Goal: Task Accomplishment & Management: Use online tool/utility

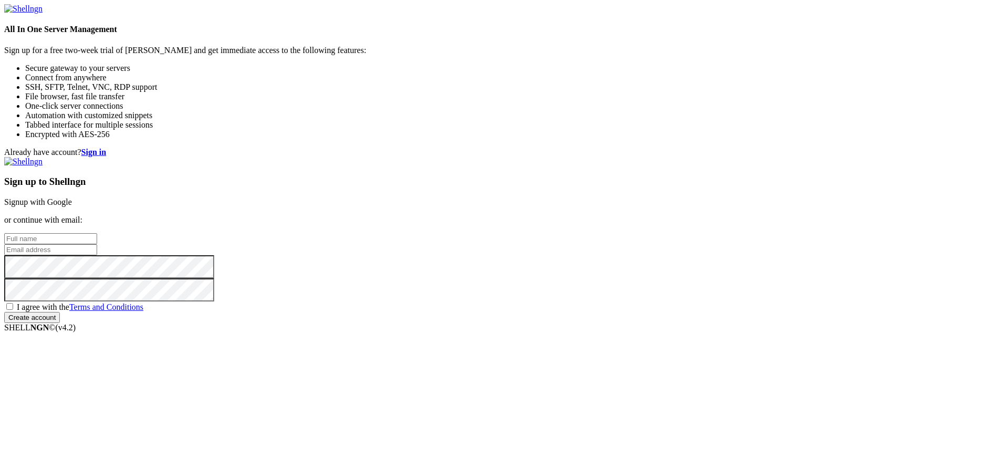
click at [72, 197] on link "Signup with Google" at bounding box center [38, 201] width 68 height 9
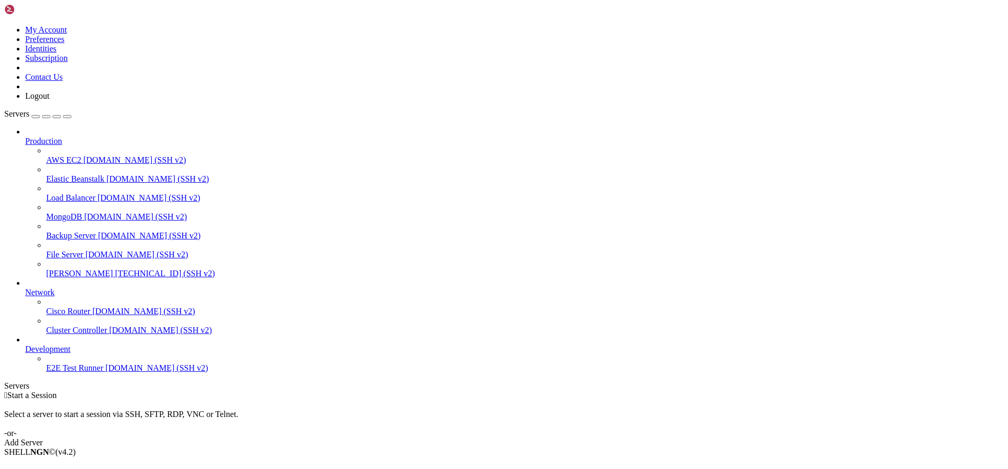
click at [544, 438] on link "Add Server" at bounding box center [503, 442] width 999 height 9
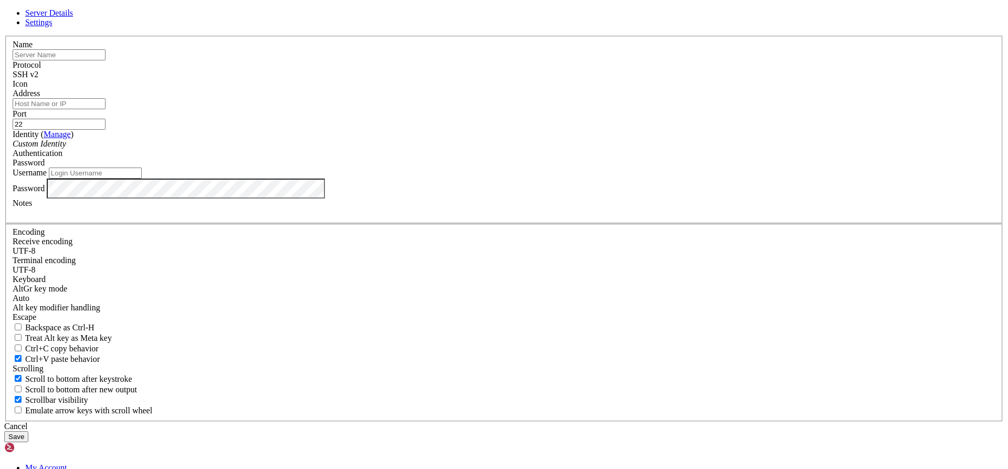
click at [209, 324] on div "Server Details Settings Name Protocol SSH v2 Icon" at bounding box center [503, 224] width 999 height 433
click at [4, 36] on icon at bounding box center [4, 36] width 0 height 0
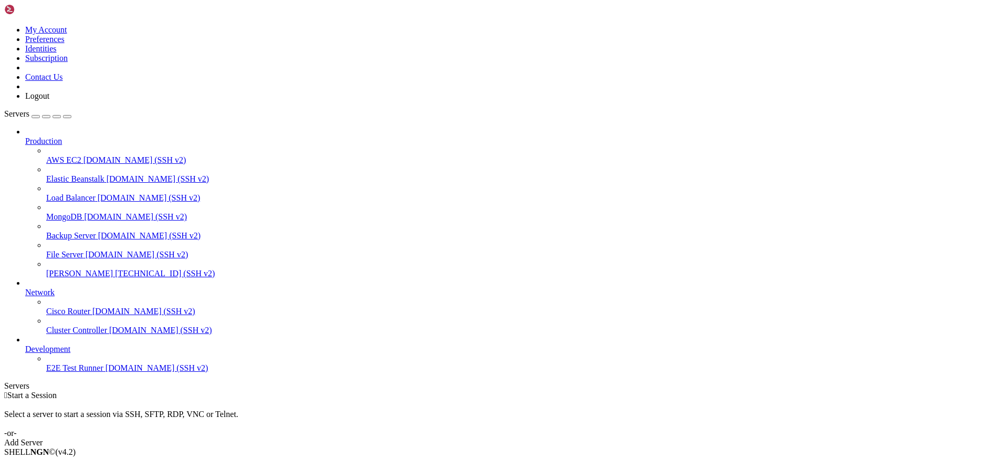
click at [595, 438] on link "Add Server" at bounding box center [503, 442] width 999 height 9
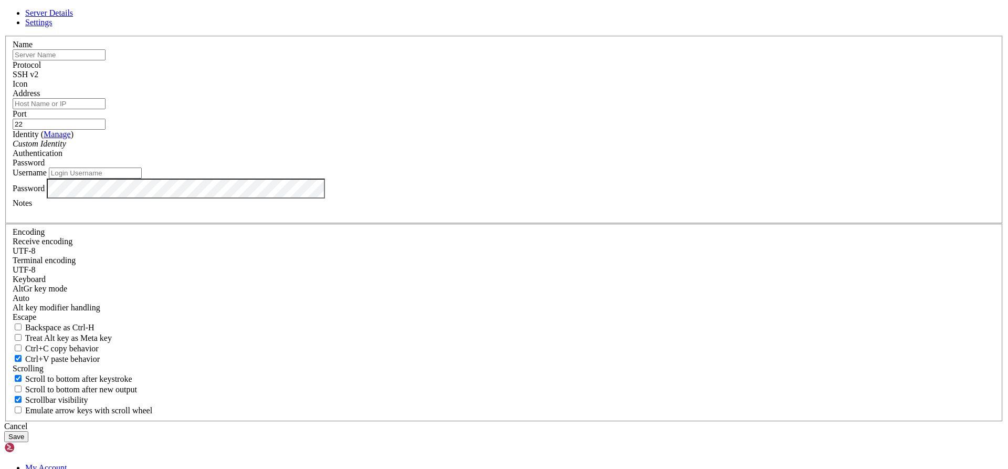
click at [105, 60] on input "text" at bounding box center [59, 54] width 93 height 11
drag, startPoint x: 494, startPoint y: 86, endPoint x: 504, endPoint y: 83, distance: 10.2
click at [504, 27] on header "Server Details Settings" at bounding box center [503, 17] width 999 height 19
click at [105, 60] on input "text" at bounding box center [59, 54] width 93 height 11
paste input "[TECHNICAL_ID]"
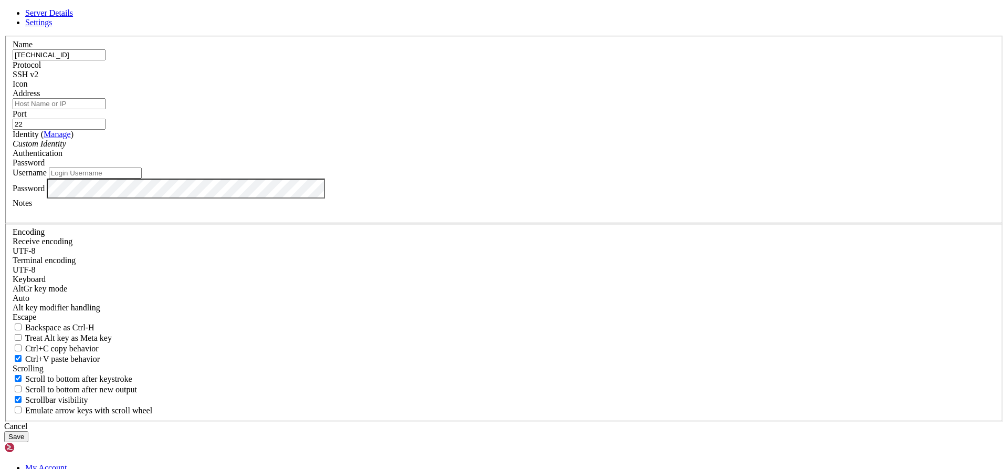
type input "[TECHNICAL_ID]"
click at [28, 431] on button "Save" at bounding box center [16, 436] width 24 height 11
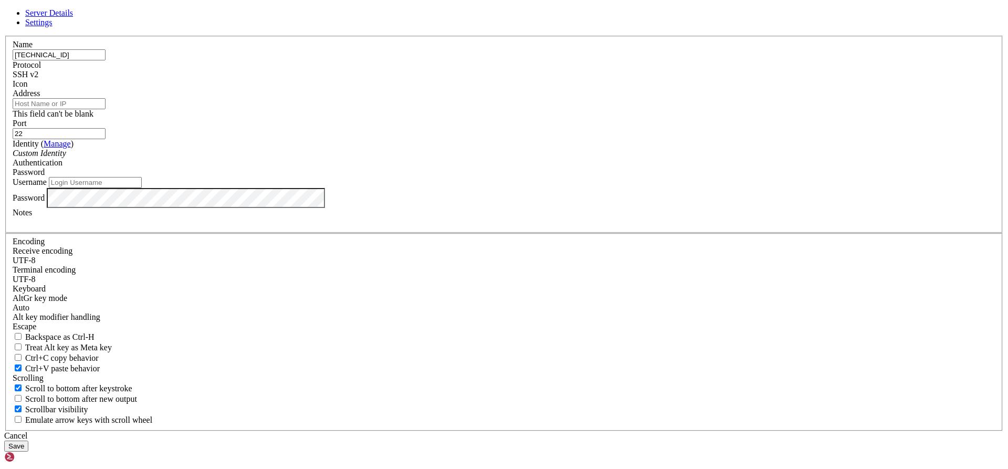
click at [105, 109] on input "Address" at bounding box center [59, 103] width 93 height 11
drag, startPoint x: 434, startPoint y: 132, endPoint x: 255, endPoint y: 123, distance: 179.7
click at [255, 123] on div "Server Details Settings Name [TECHNICAL_ID] Protocol SSH v2 Icon" at bounding box center [503, 229] width 999 height 443
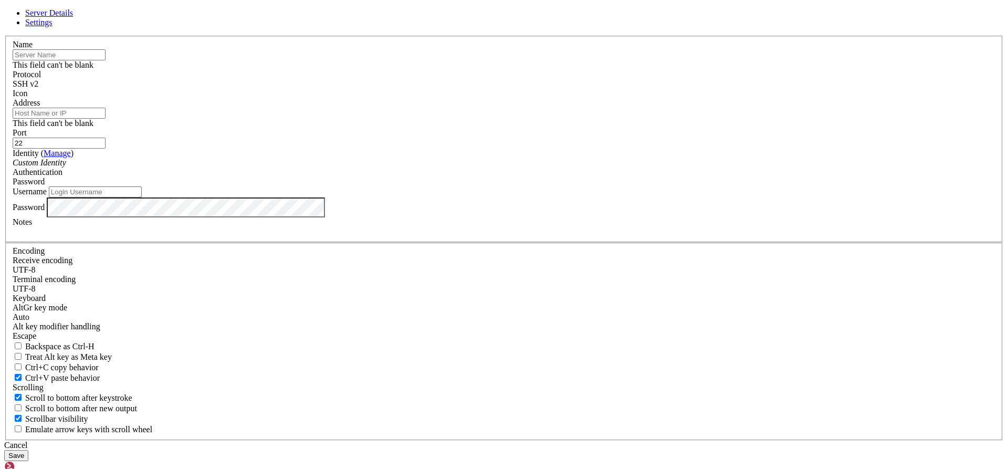
click at [105, 119] on input "Address" at bounding box center [59, 113] width 93 height 11
paste input "[TECHNICAL_ID]"
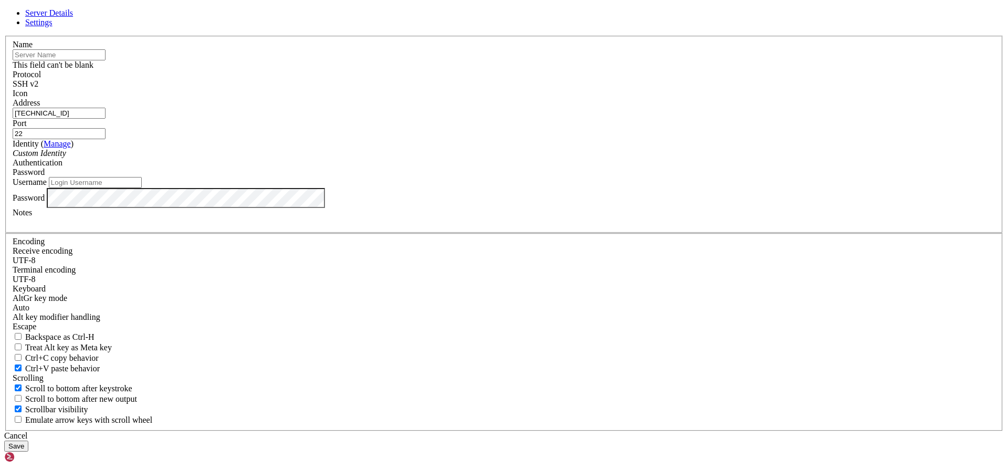
type input "[TECHNICAL_ID]"
click at [105, 60] on input "text" at bounding box center [59, 54] width 93 height 11
click at [383, 70] on div "This field can't be blank" at bounding box center [504, 64] width 982 height 9
click at [142, 188] on input "Username" at bounding box center [95, 182] width 93 height 11
type input "GustavoRivera"
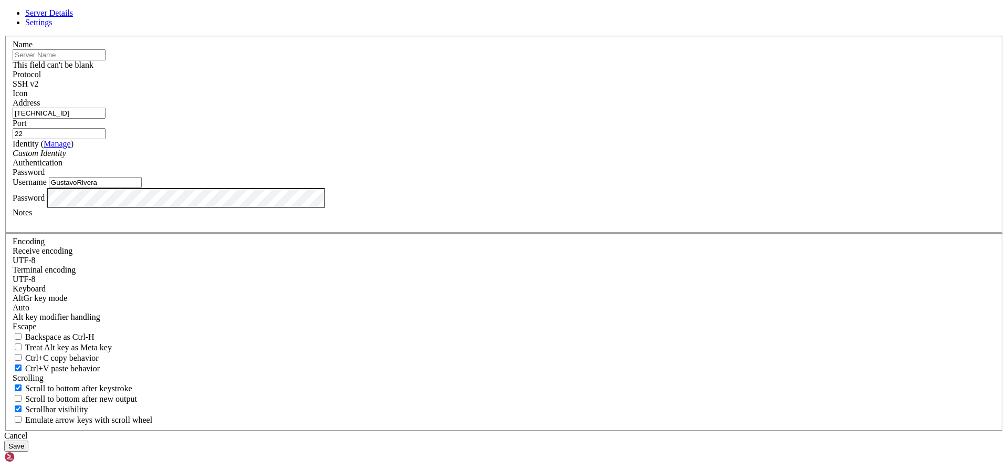
click at [469, 158] on div "Custom Identity" at bounding box center [504, 153] width 982 height 9
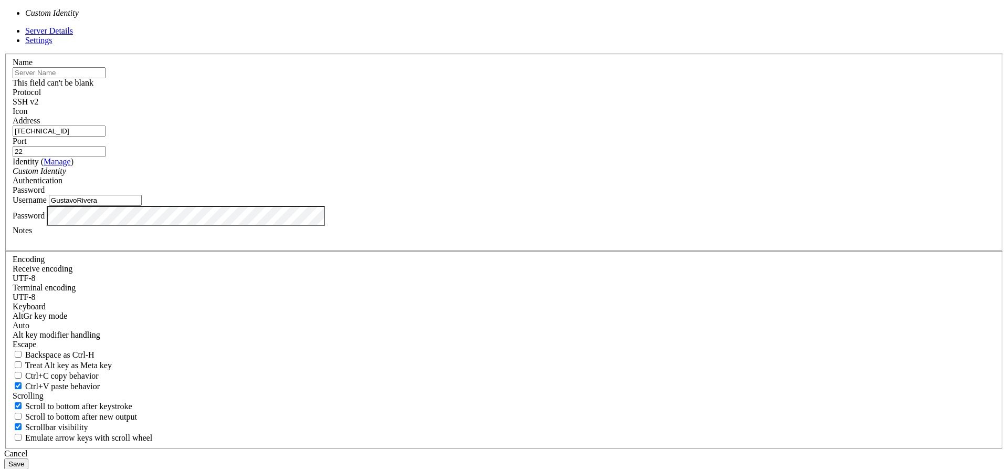
click at [469, 176] on div "Custom Identity" at bounding box center [504, 170] width 982 height 9
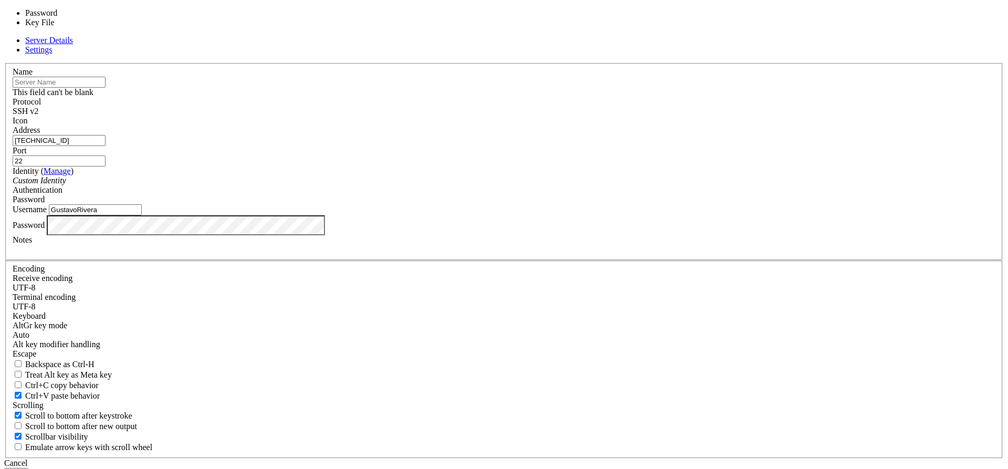
click at [633, 204] on div "Password" at bounding box center [504, 199] width 982 height 9
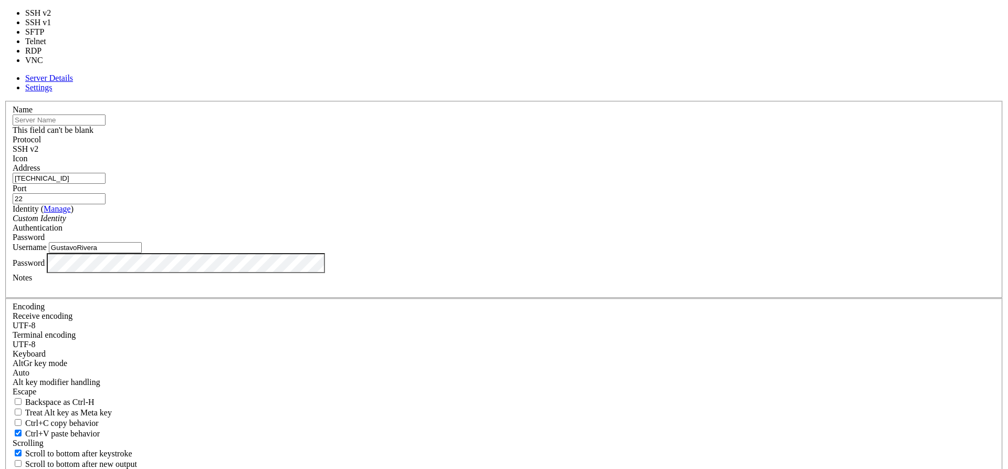
click at [580, 144] on div "SSH v2" at bounding box center [504, 148] width 982 height 9
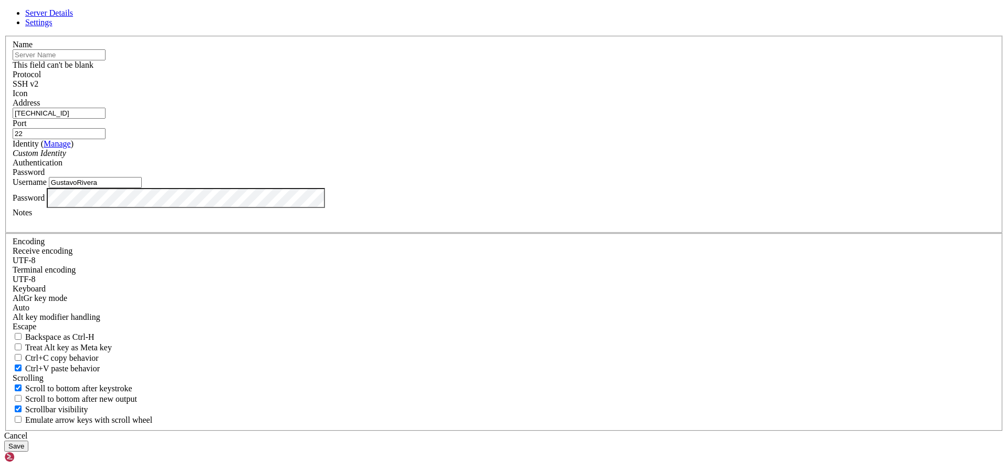
drag, startPoint x: 404, startPoint y: 131, endPoint x: 412, endPoint y: 130, distance: 8.4
click at [105, 60] on input "text" at bounding box center [59, 54] width 93 height 11
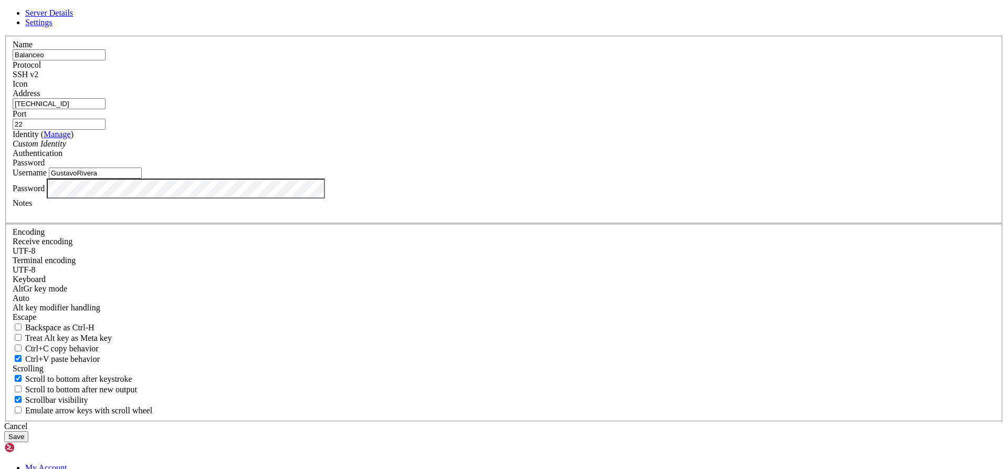
type input "Balanceo"
click at [28, 431] on button "Save" at bounding box center [16, 436] width 24 height 11
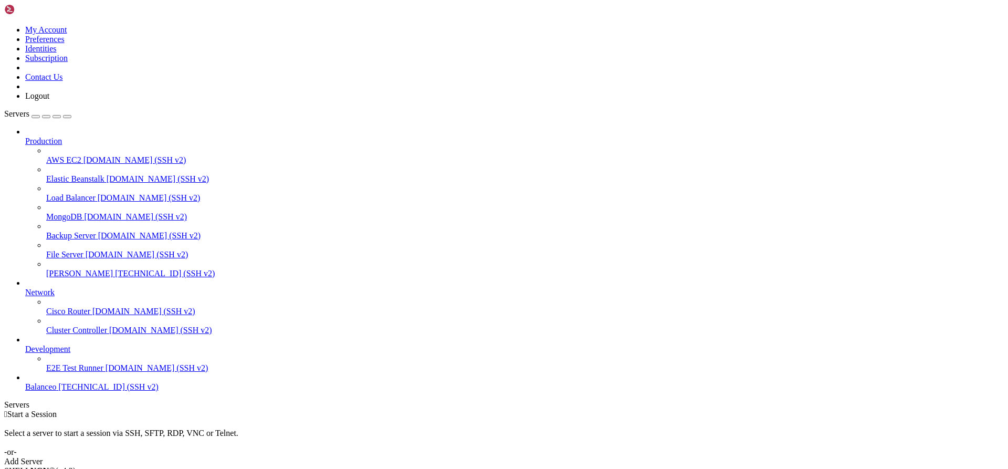
click at [57, 391] on span "Balanceo" at bounding box center [40, 386] width 31 height 9
